Goal: Task Accomplishment & Management: Manage account settings

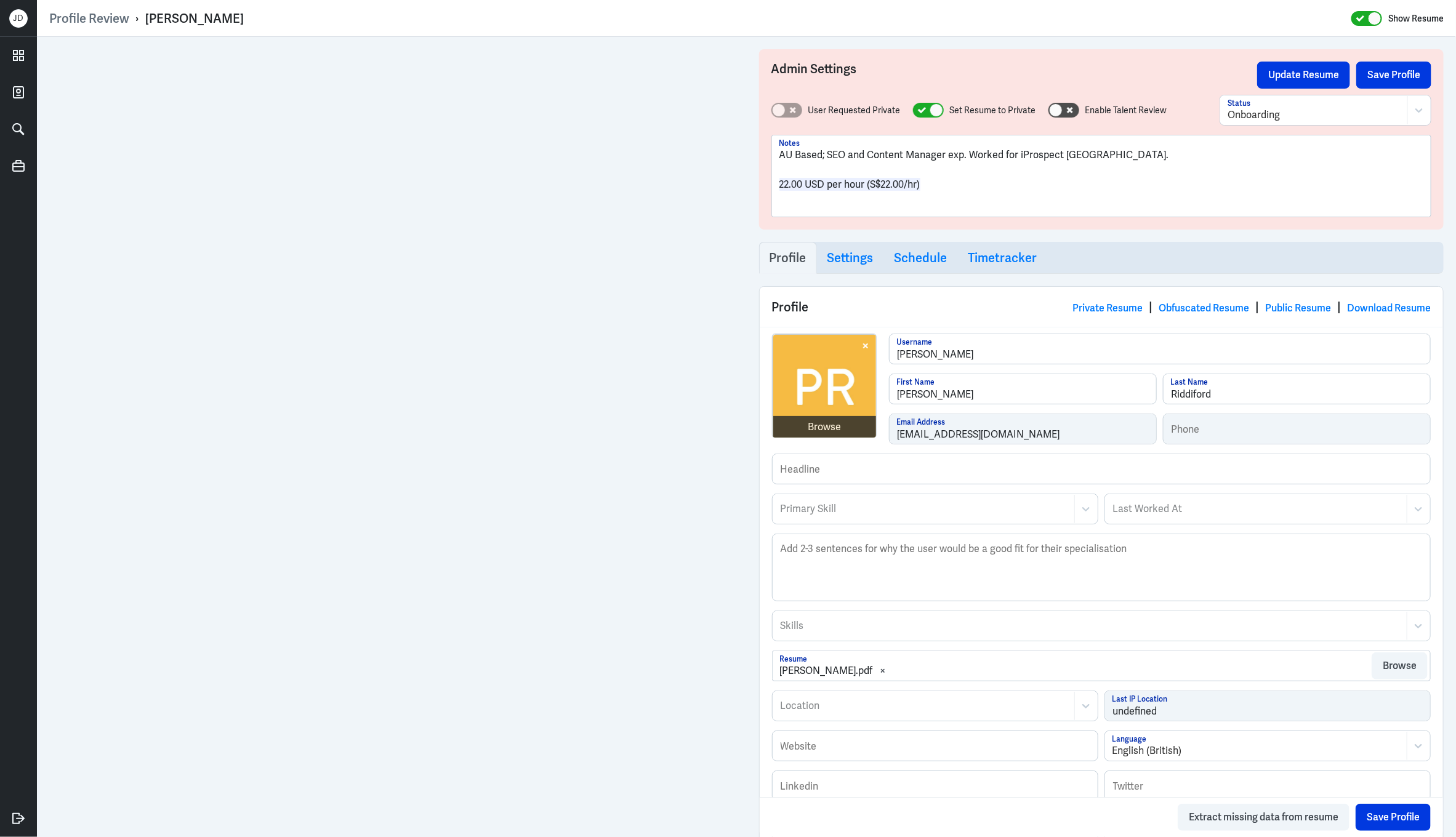
click at [984, 186] on p "22.00 USD per hour (S$22.00/hr)" at bounding box center [1101, 184] width 645 height 14
click at [1037, 188] on p "22.00 USD per hour (S$22.00/hr)" at bounding box center [1101, 184] width 645 height 14
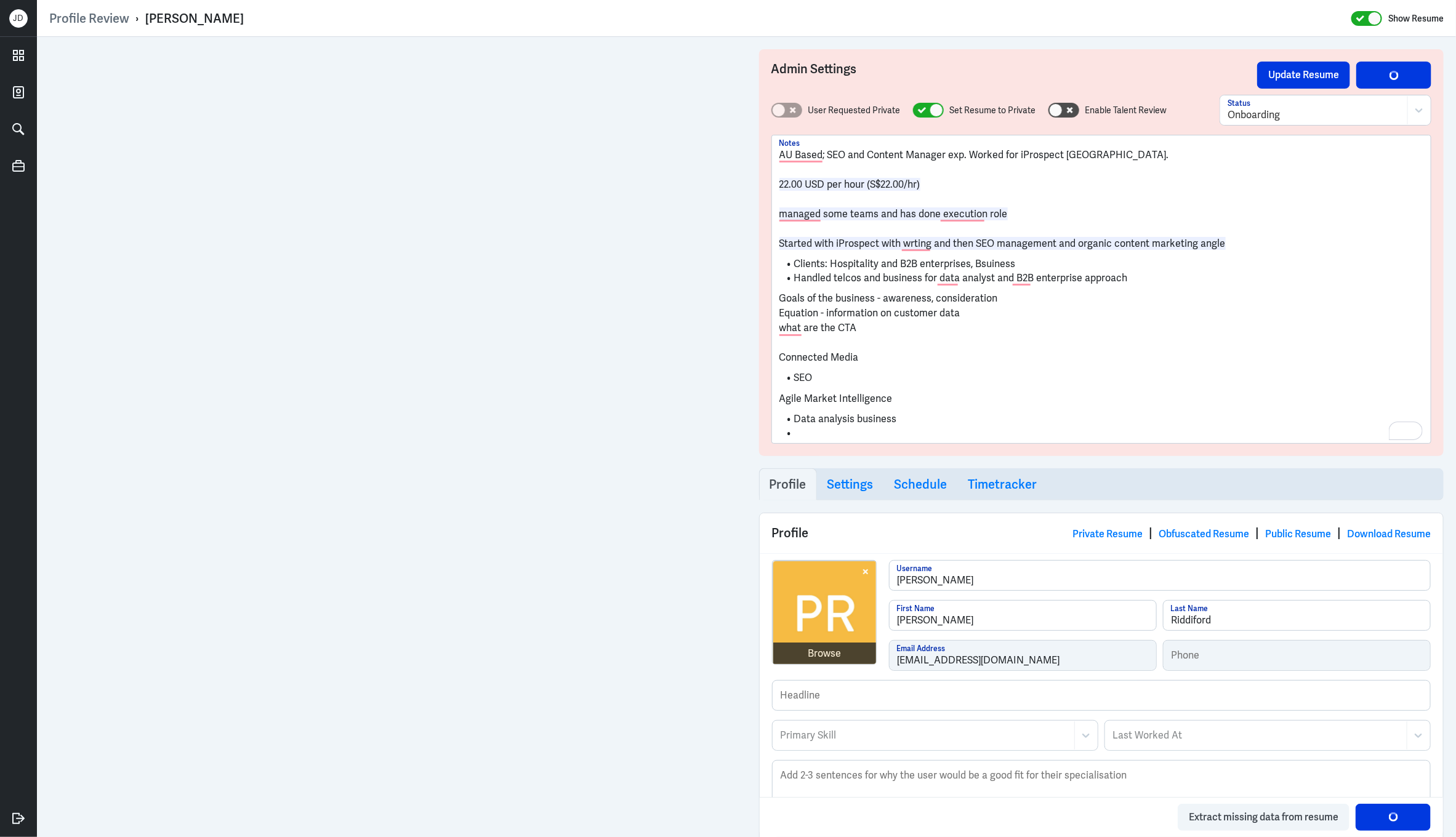
click at [952, 416] on li "Data analysis business" at bounding box center [1101, 419] width 645 height 14
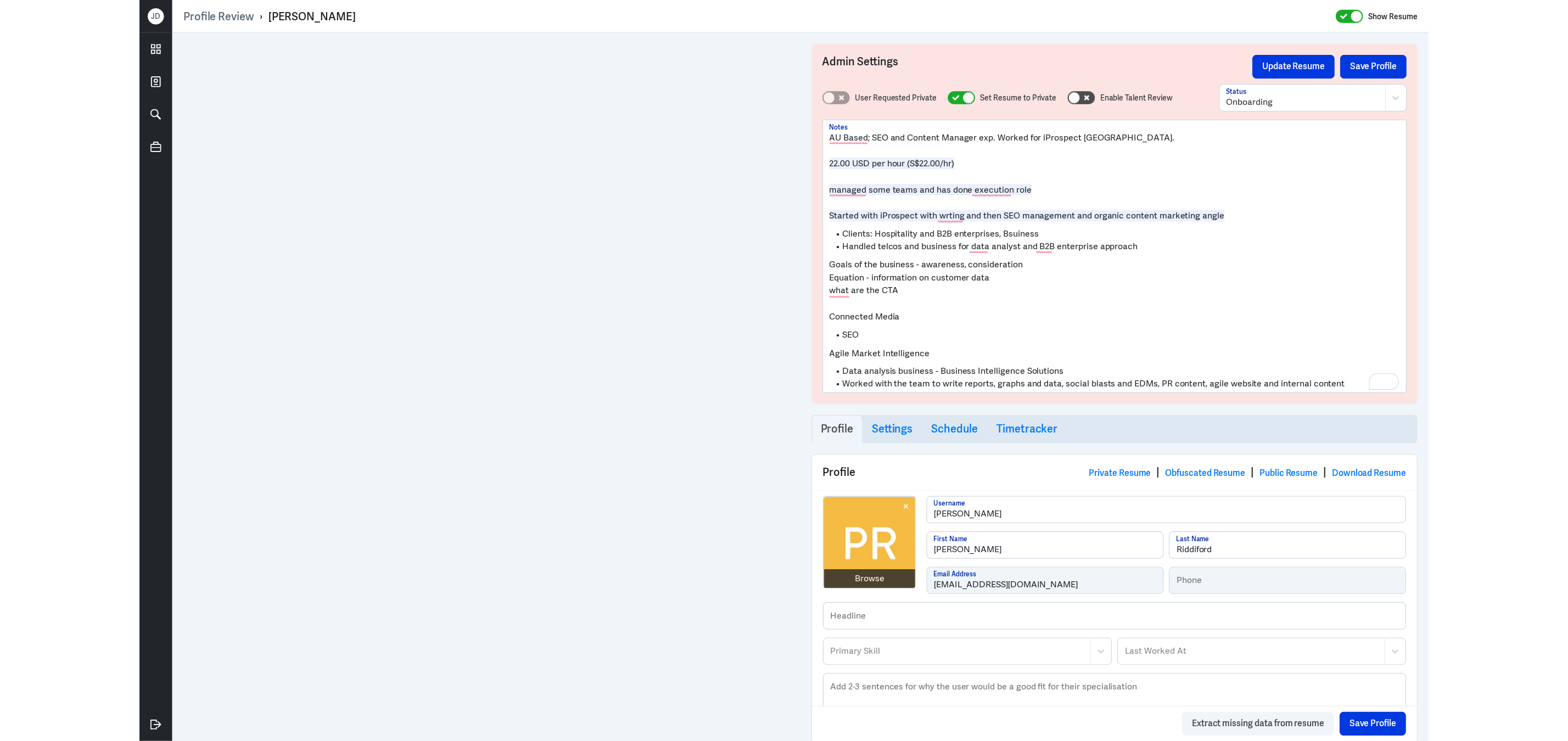
scroll to position [70, 0]
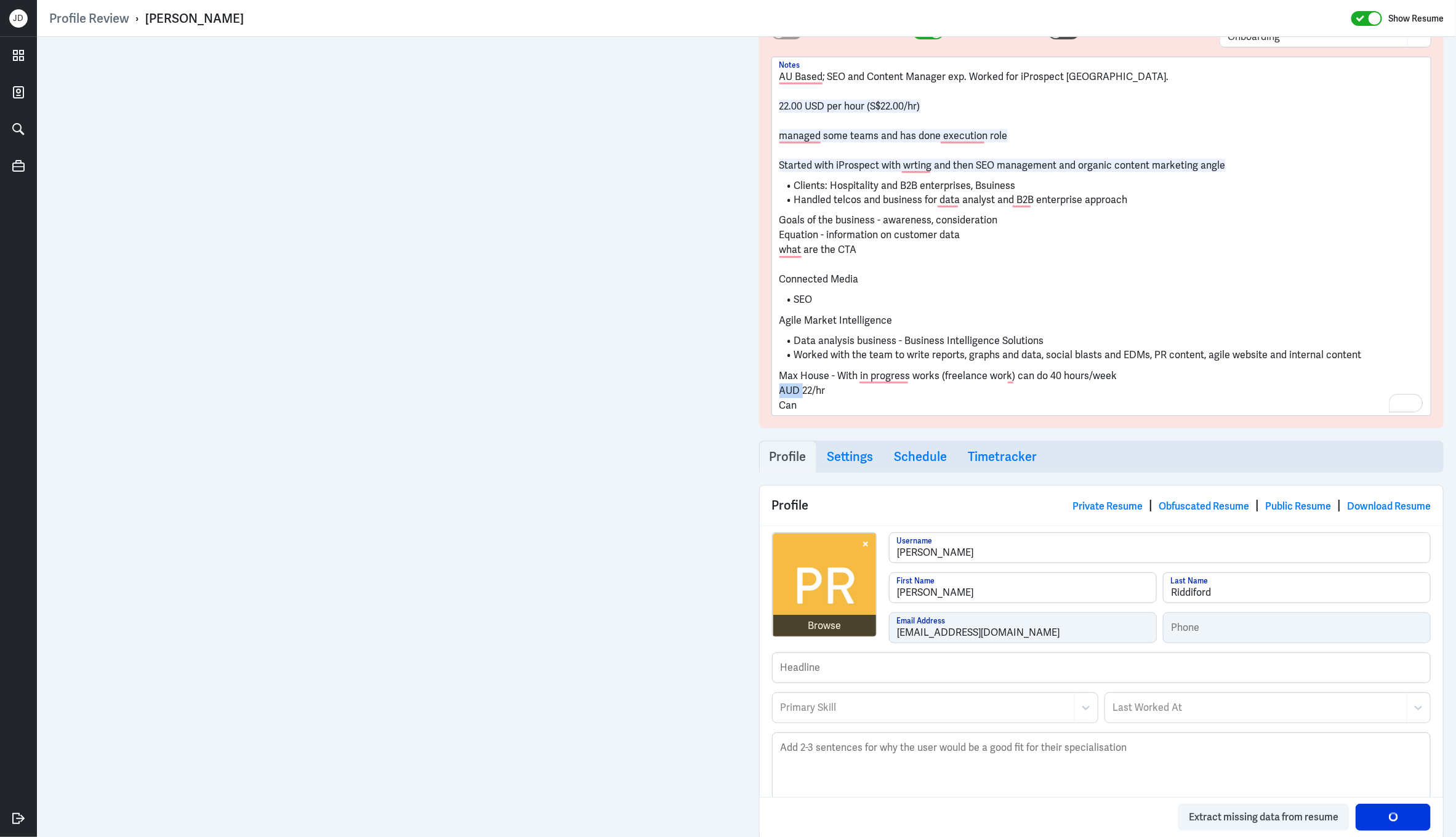
drag, startPoint x: 804, startPoint y: 391, endPoint x: 750, endPoint y: 391, distance: 54.0
click at [750, 391] on div "Admin Settings Update Resume Save Profile User Requested Private Set Resume to …" at bounding box center [1101, 738] width 710 height 1559
click at [824, 406] on p "Can" at bounding box center [1101, 405] width 645 height 14
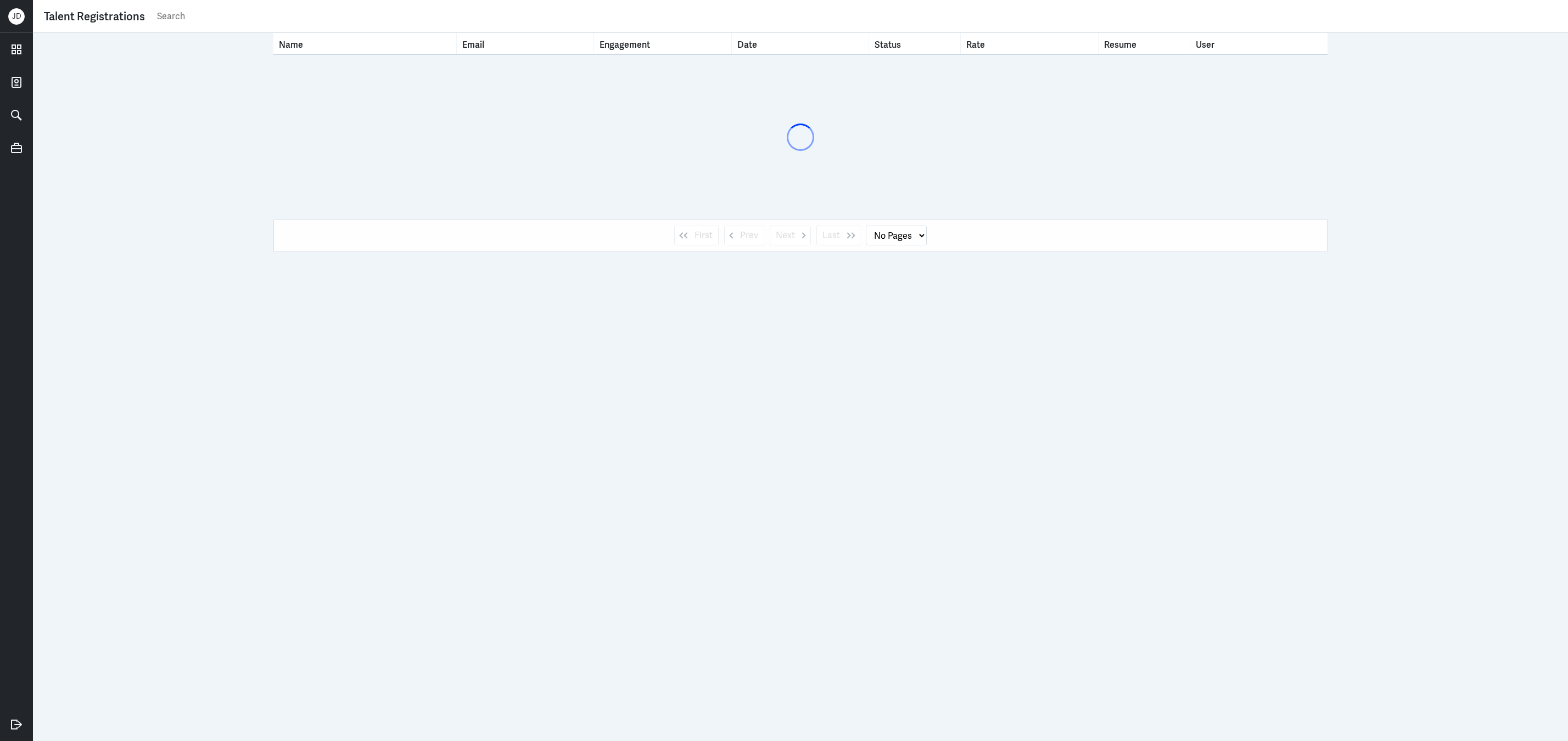
select select "1"
